Goal: Information Seeking & Learning: Learn about a topic

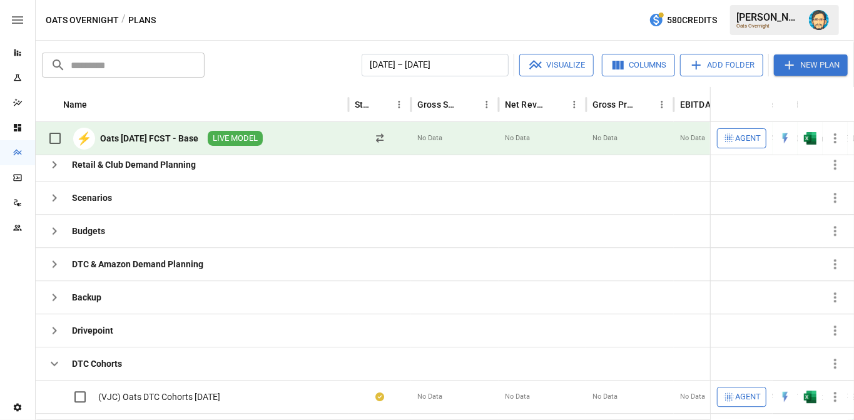
scroll to position [58, 0]
click at [56, 227] on icon "button" at bounding box center [54, 230] width 15 height 15
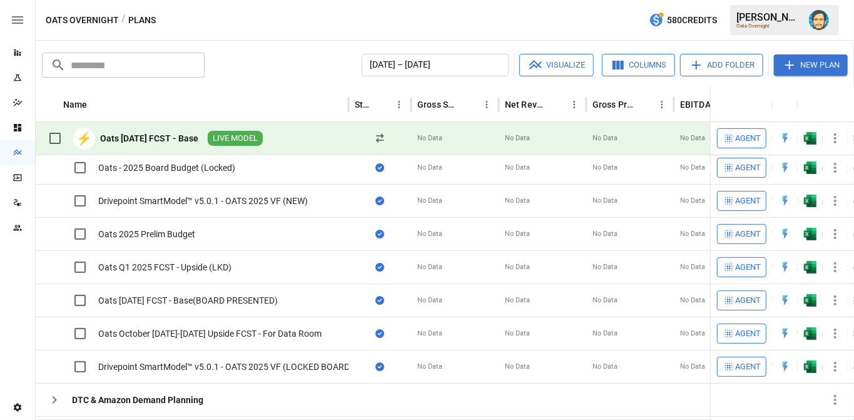
scroll to position [182, 0]
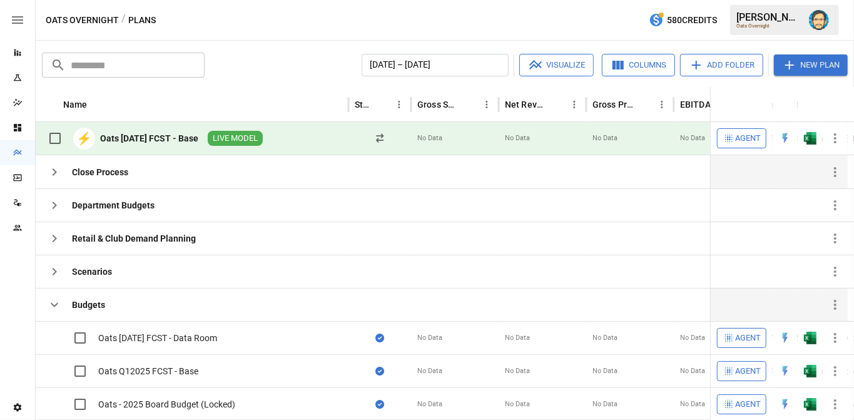
click at [61, 173] on icon "button" at bounding box center [54, 172] width 15 height 15
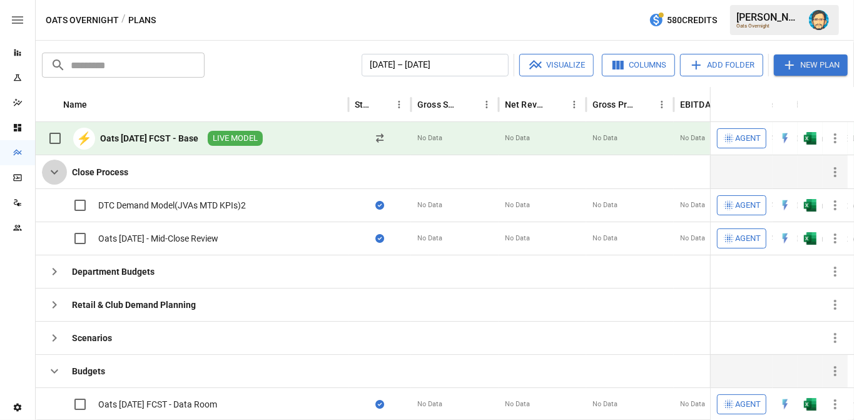
click at [61, 173] on icon "button" at bounding box center [54, 172] width 15 height 15
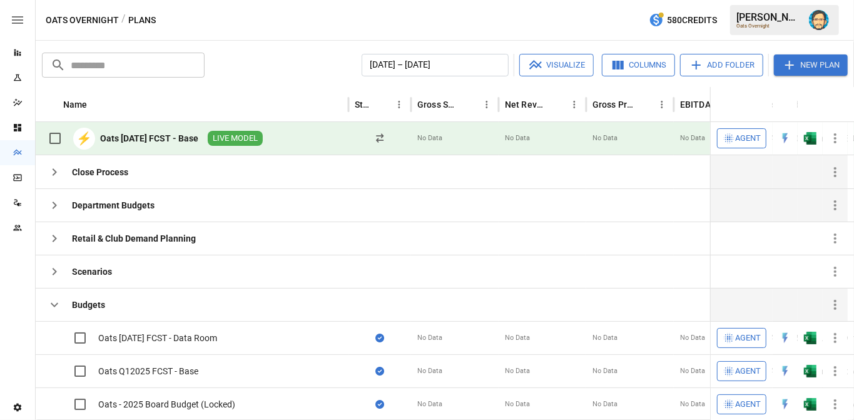
click at [54, 203] on icon "button" at bounding box center [55, 205] width 4 height 8
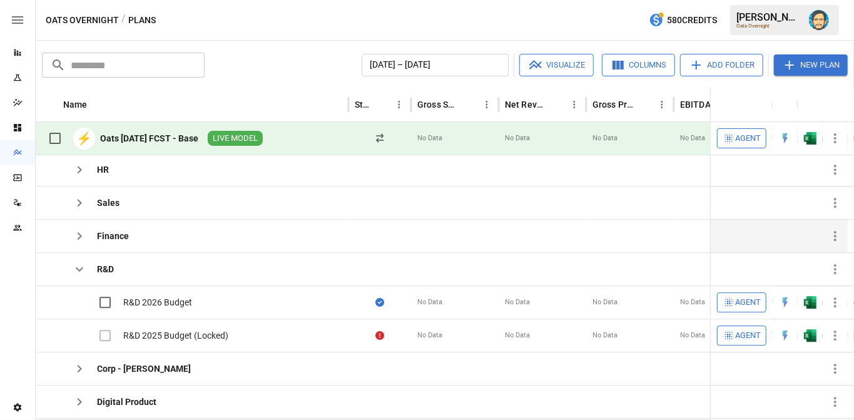
click at [82, 232] on icon "button" at bounding box center [79, 235] width 15 height 15
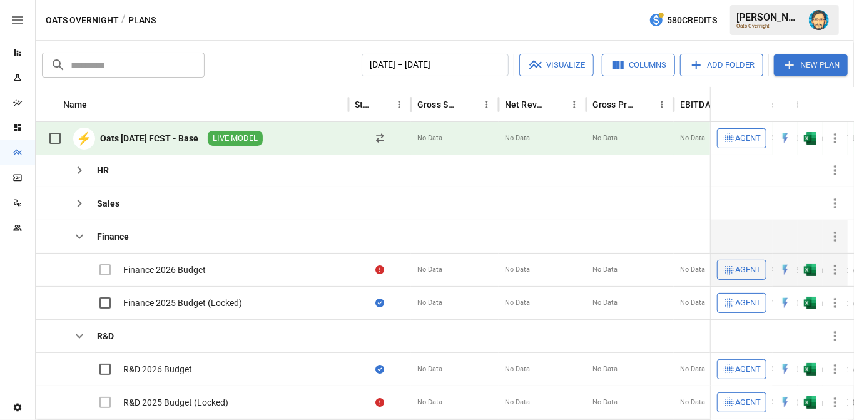
click at [841, 267] on icon "button" at bounding box center [835, 269] width 15 height 15
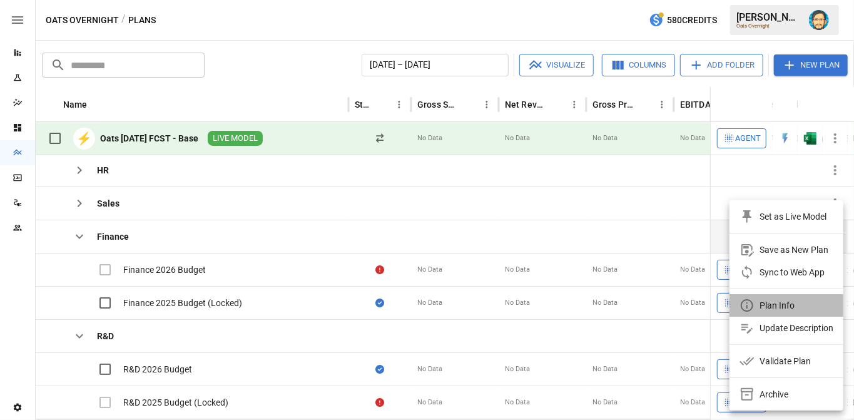
click at [766, 302] on div "Plan Info" at bounding box center [777, 305] width 35 height 15
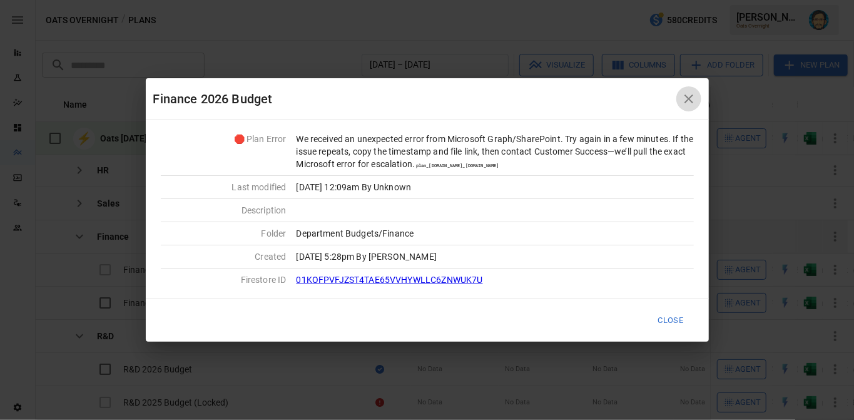
click at [689, 98] on icon "button" at bounding box center [688, 98] width 15 height 15
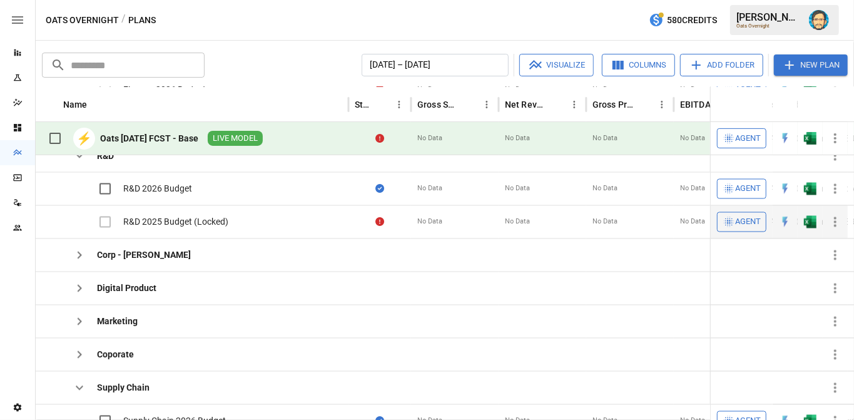
click at [838, 217] on icon "button" at bounding box center [835, 222] width 15 height 15
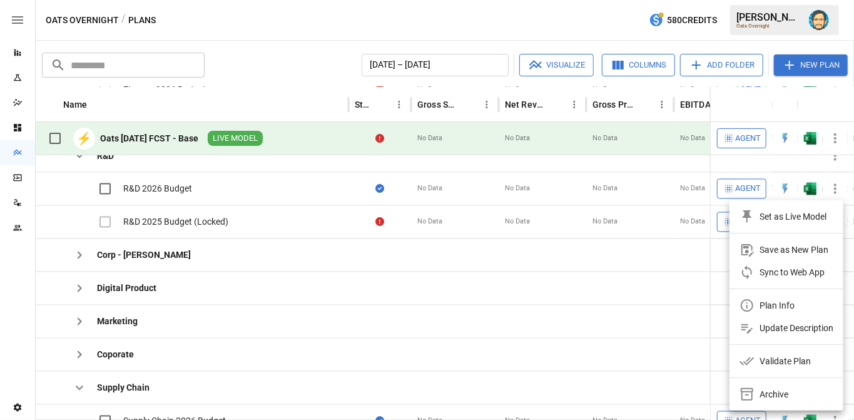
click at [763, 360] on div "Validate Plan" at bounding box center [785, 361] width 51 height 15
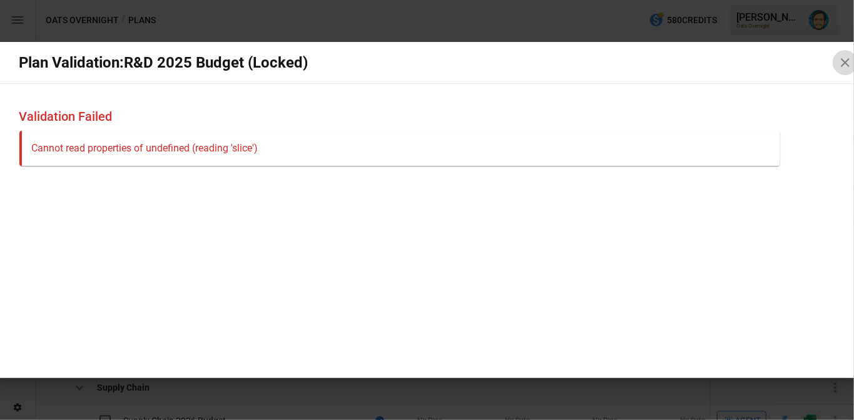
click at [845, 62] on icon "button" at bounding box center [845, 62] width 9 height 9
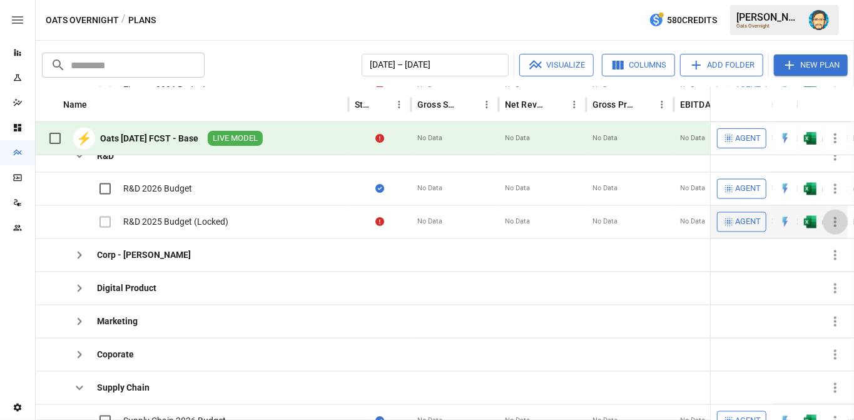
click at [835, 218] on icon "button" at bounding box center [835, 222] width 15 height 15
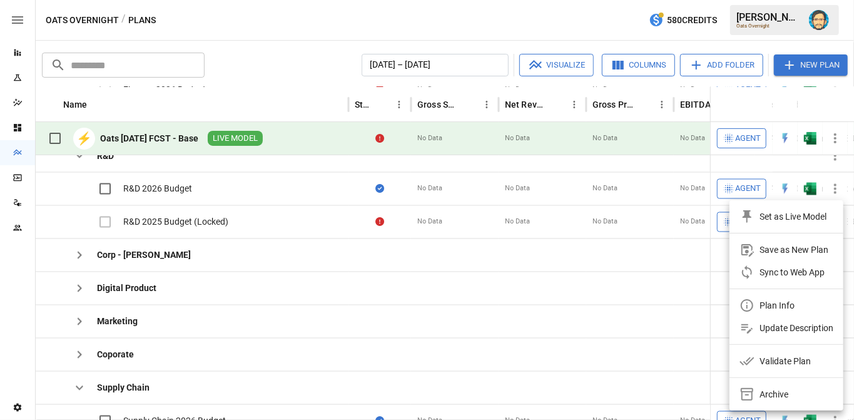
click at [762, 302] on div "Plan Info" at bounding box center [777, 305] width 35 height 15
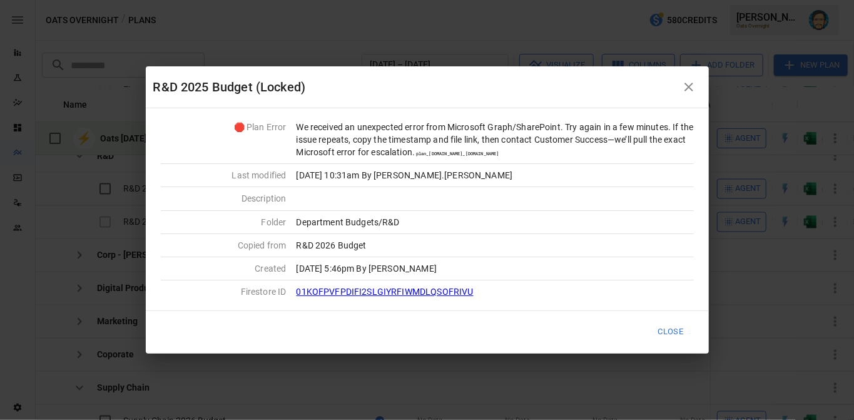
click at [688, 85] on icon "button" at bounding box center [688, 86] width 15 height 15
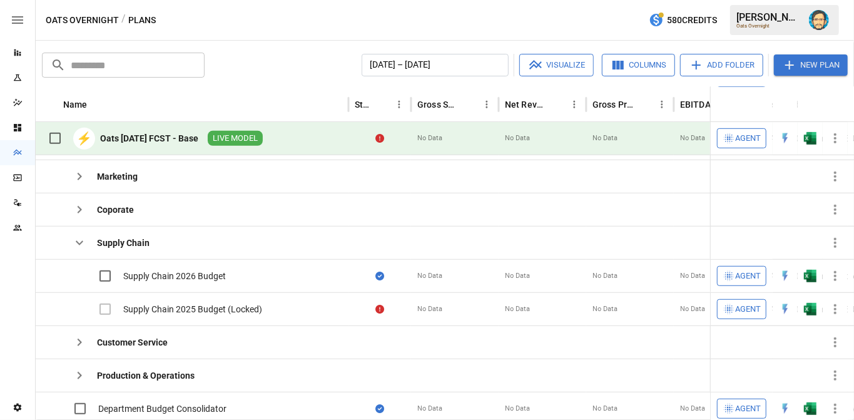
scroll to position [292, 0]
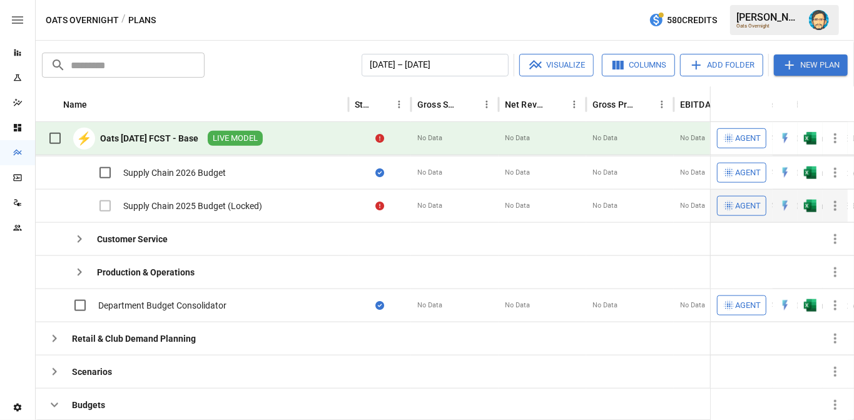
click at [838, 201] on icon "button" at bounding box center [835, 205] width 15 height 15
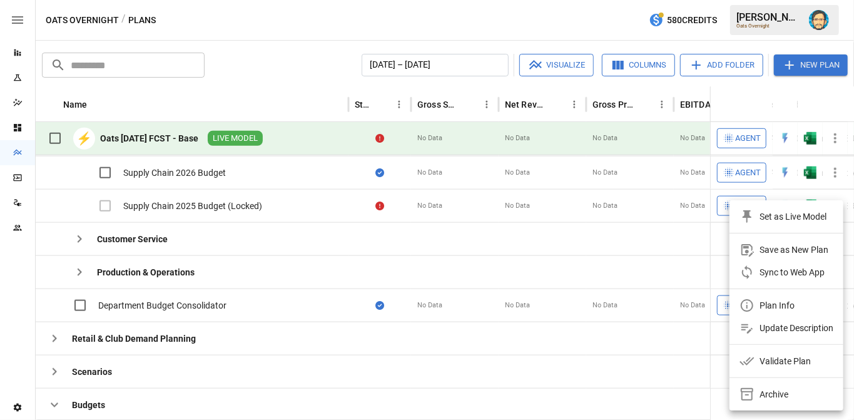
click at [762, 300] on div "Plan Info" at bounding box center [777, 305] width 35 height 15
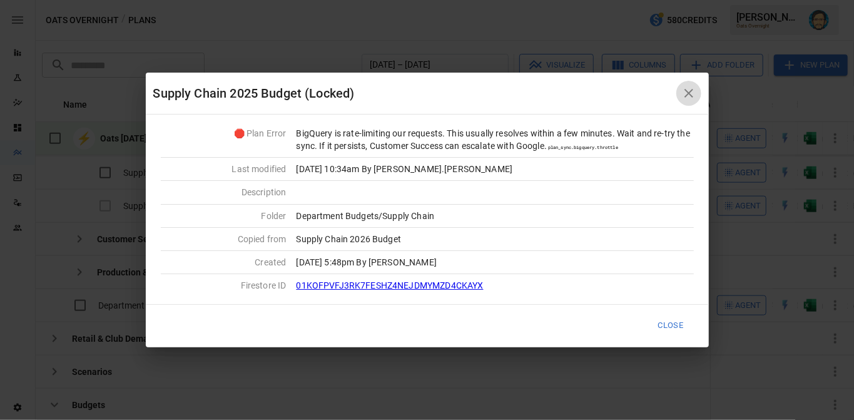
click at [693, 91] on icon "button" at bounding box center [688, 93] width 15 height 15
